Goal: Communication & Community: Ask a question

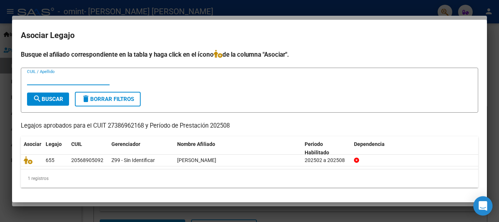
click at [479, 210] on div "Open Intercom Messenger" at bounding box center [482, 205] width 19 height 19
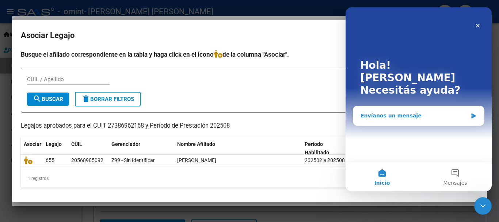
click at [469, 106] on div "Envíanos un mensaje" at bounding box center [418, 115] width 131 height 19
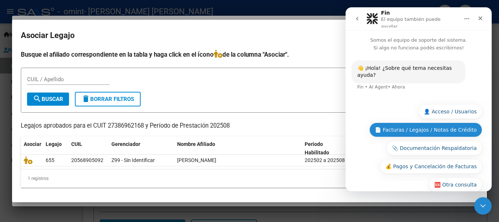
click at [407, 122] on button "📄 Facturas / Legajos / Notas de Crédito" at bounding box center [425, 129] width 113 height 15
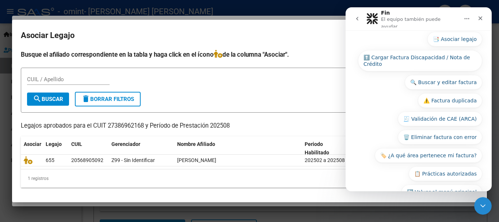
scroll to position [126, 0]
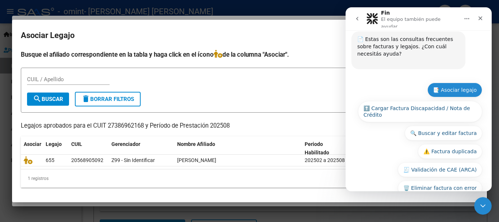
click at [460, 83] on button "📑 Asociar legajo" at bounding box center [454, 90] width 55 height 15
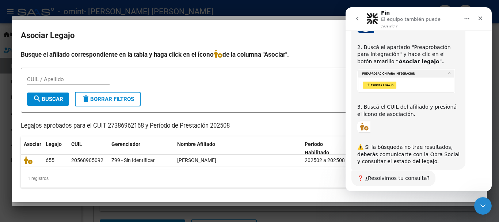
scroll to position [261, 0]
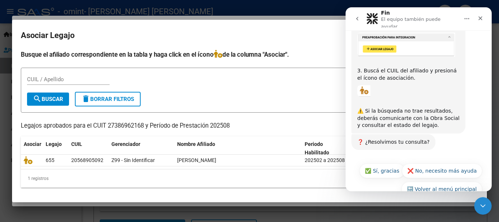
click at [478, 134] on div "❓ ¿Resolvimos tu consulta? Fin • [GEOGRAPHIC_DATA]" at bounding box center [418, 146] width 134 height 25
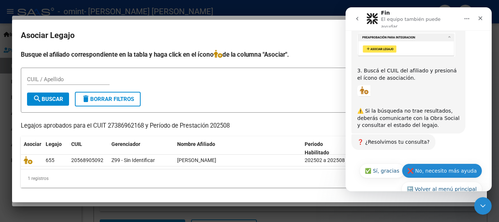
click at [444, 163] on button "❌ No, necesito más ayuda" at bounding box center [442, 170] width 80 height 15
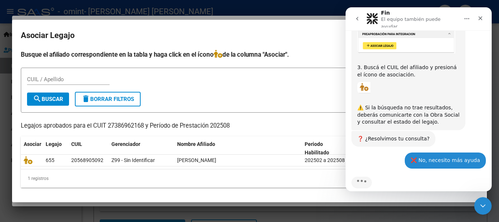
scroll to position [263, 0]
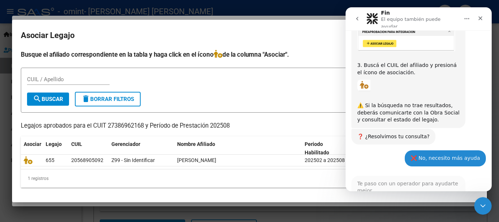
click at [444, 155] on div "👋 ¡Hola! ¿Sobre qué tema necesitas ayuda? Fin • AI Agent • Ahora 📄 Facturas / L…" at bounding box center [418, 2] width 134 height 417
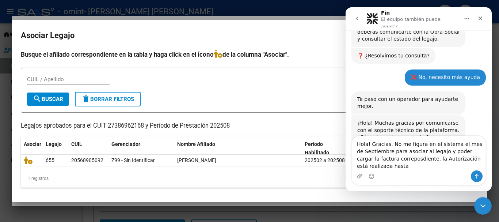
scroll to position [355, 0]
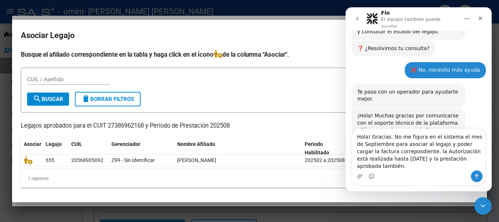
click at [392, 161] on textarea "Hola! Gracias. No me figura en el sistema el mes de Septiembre para asociar al …" at bounding box center [419, 150] width 134 height 42
type textarea "Hola! Gracias. No me figura en el sistema el mes de Septiembre para asociar al …"
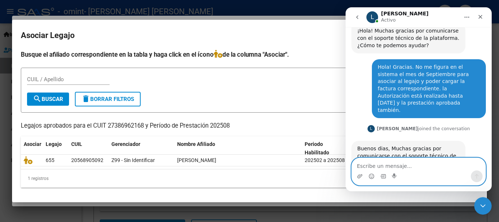
scroll to position [460, 0]
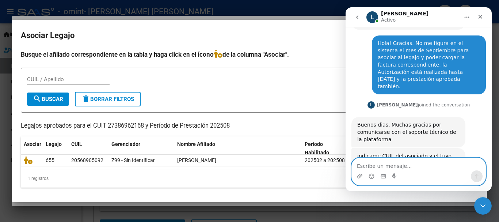
click at [424, 160] on textarea "Escribe un mensaje..." at bounding box center [419, 164] width 134 height 12
type textarea "2"
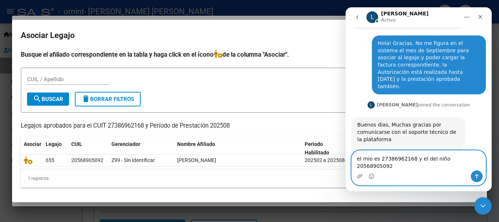
type textarea "el mio es 27386962168 y el del niño 20568905092"
click at [477, 176] on icon "Enviar un mensaje…" at bounding box center [477, 176] width 4 height 5
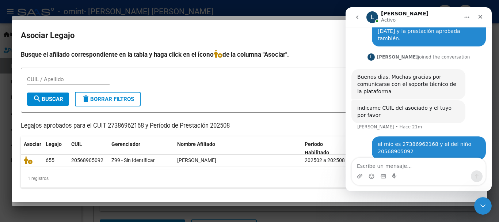
scroll to position [489, 0]
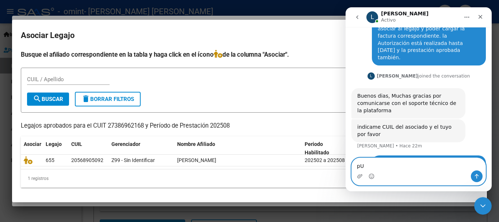
type textarea "p"
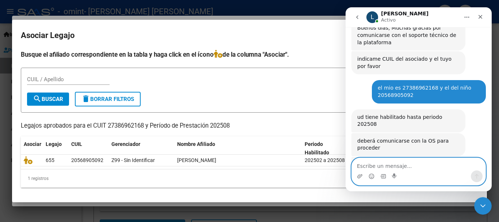
scroll to position [558, 0]
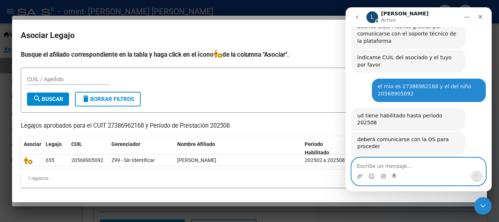
click at [401, 168] on textarea "Escribe un mensaje..." at bounding box center [419, 164] width 134 height 12
type textarea "M"
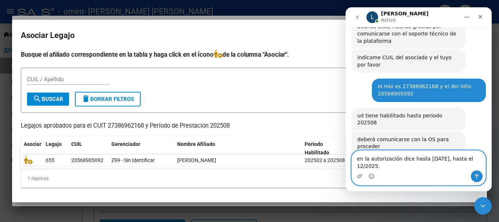
scroll to position [565, 0]
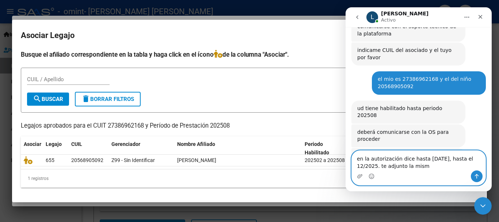
type textarea "en la autorización dice hasta [DATE], hasta el 12/2025. te adjunto la misma"
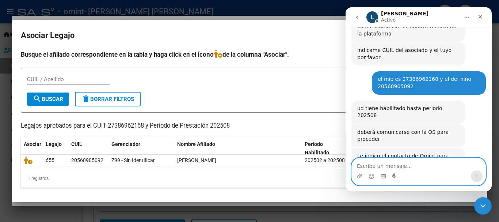
scroll to position [587, 0]
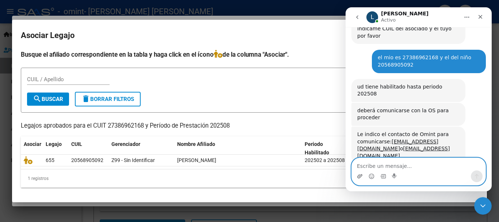
click at [358, 174] on icon "Adjuntar un archivo" at bounding box center [360, 176] width 6 height 6
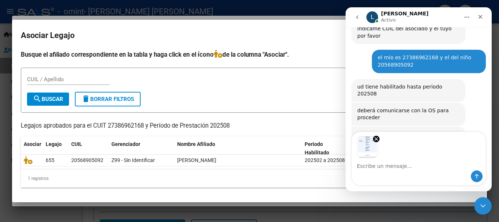
scroll to position [613, 0]
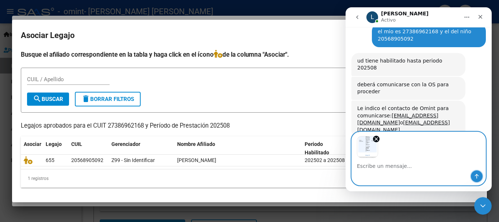
click at [479, 177] on icon "Enviar un mensaje…" at bounding box center [477, 176] width 6 height 6
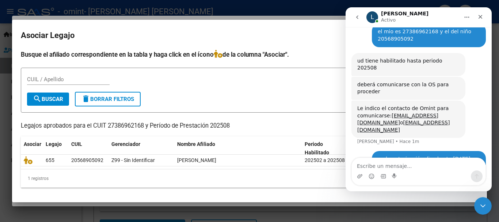
scroll to position [694, 0]
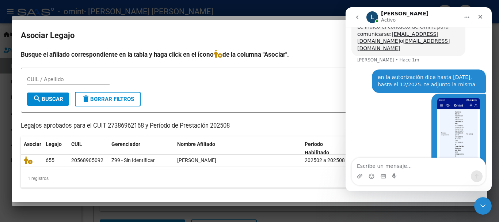
click at [409, 94] on div "• [GEOGRAPHIC_DATA]" at bounding box center [418, 151] width 134 height 115
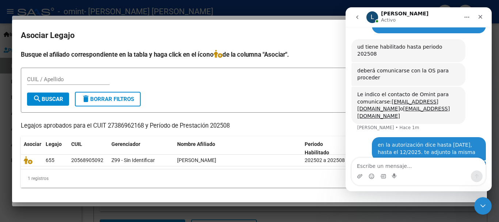
scroll to position [550, 0]
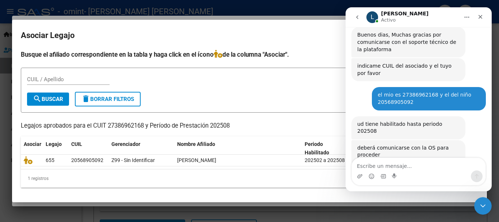
drag, startPoint x: 406, startPoint y: 146, endPoint x: 354, endPoint y: 127, distance: 56.2
click at [354, 164] on div "Le indico el contacto de Omint para comunicarse: [EMAIL_ADDRESS][DOMAIN_NAME] o…" at bounding box center [408, 182] width 114 height 37
copy div "Le indico el contacto de Omint para comunicarse: [EMAIL_ADDRESS][DOMAIN_NAME] o…"
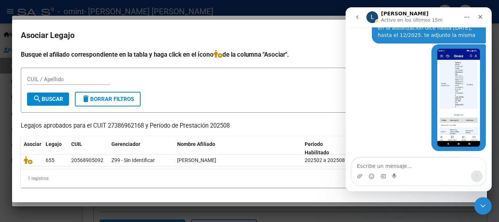
scroll to position [767, 0]
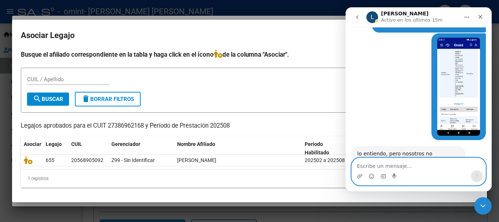
click at [407, 164] on textarea "Escribe un mensaje..." at bounding box center [419, 164] width 134 height 12
type textarea "[PERSON_NAME], mando mail, gracias!"
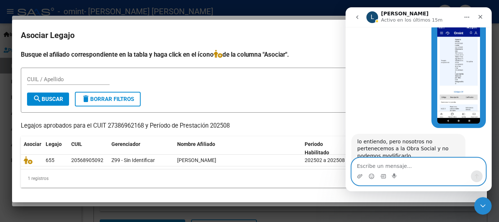
scroll to position [776, 0]
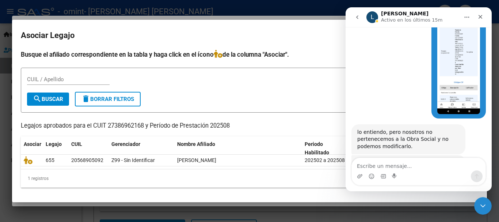
click at [461, 124] on div "lo entiendo, pero nosotros no pertenecemos a la Obra Social y no podemos modifi…" at bounding box center [408, 139] width 114 height 30
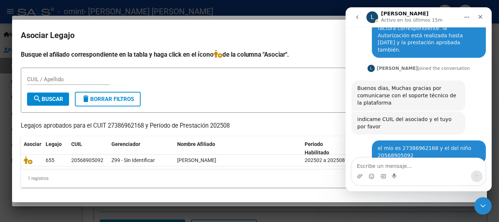
scroll to position [504, 0]
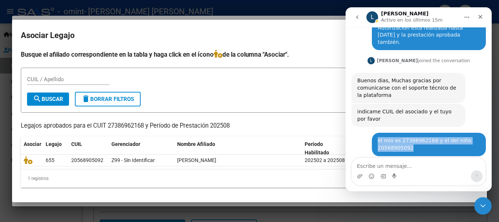
drag, startPoint x: 407, startPoint y: 121, endPoint x: 373, endPoint y: 121, distance: 34.3
click at [373, 133] on div "el mio es 27386962168 y el del niño 20568905092 [PERSON_NAME] • Hace 31m" at bounding box center [429, 144] width 114 height 23
click at [398, 137] on div "el mio es 27386962168 y el del niño 20568905092" at bounding box center [429, 144] width 102 height 14
drag, startPoint x: 402, startPoint y: 118, endPoint x: 374, endPoint y: 119, distance: 27.8
click at [378, 137] on div "el mio es 27386962168 y el del niño 20568905092" at bounding box center [429, 144] width 102 height 14
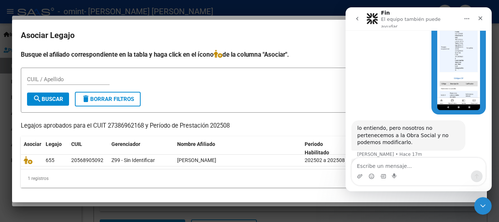
scroll to position [783, 0]
